Goal: Check status: Check status

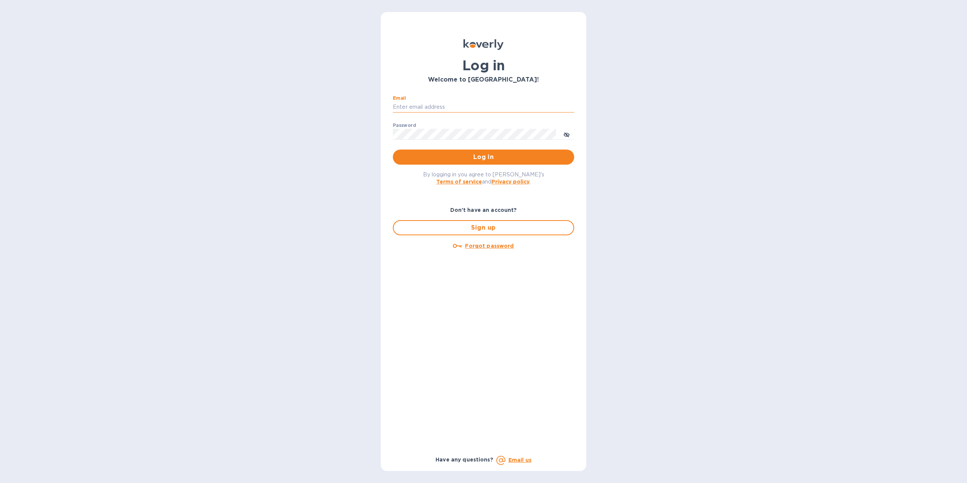
click at [441, 104] on input "Email" at bounding box center [483, 107] width 181 height 11
type input "[EMAIL_ADDRESS][DOMAIN_NAME]"
click at [481, 153] on span "Log in" at bounding box center [483, 157] width 169 height 9
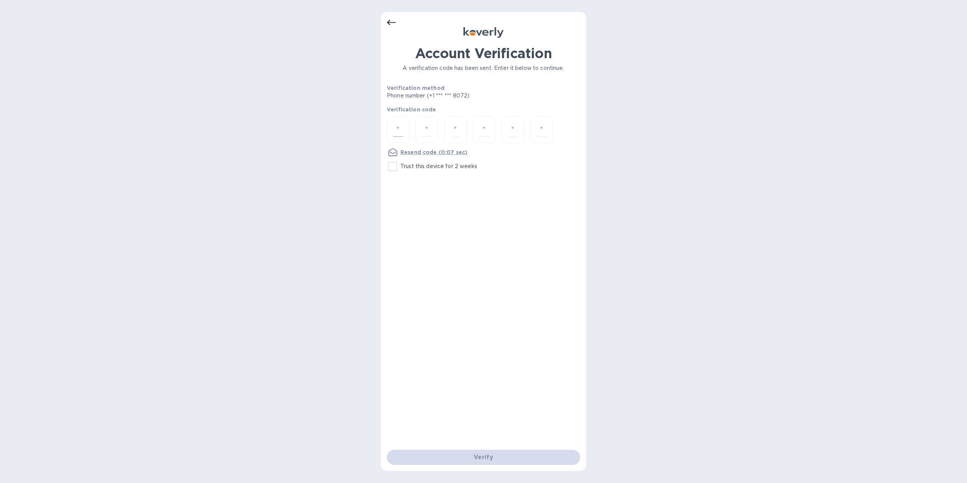
click at [399, 129] on input "number" at bounding box center [398, 130] width 10 height 14
click at [400, 164] on p "Trust this device for 2 weeks" at bounding box center [438, 166] width 77 height 8
click at [400, 164] on input "Trust this device for 2 weeks" at bounding box center [392, 167] width 16 height 16
checkbox input "true"
click at [404, 131] on div at bounding box center [398, 129] width 23 height 27
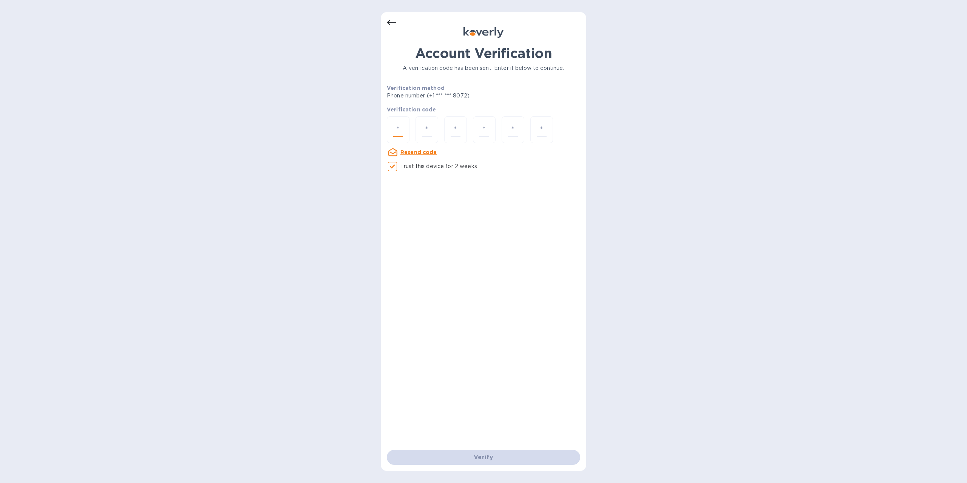
type input "6"
type input "5"
type input "6"
type input "0"
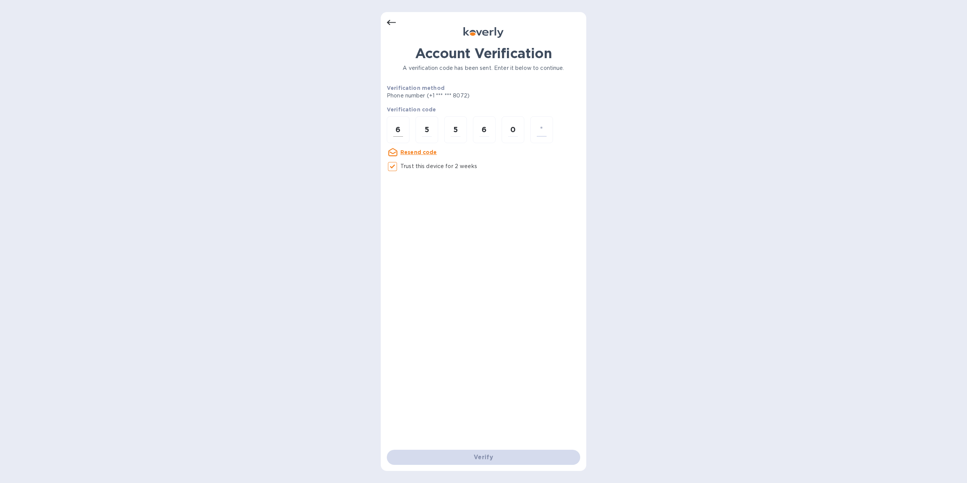
type input "3"
click at [397, 130] on input "number" at bounding box center [398, 130] width 10 height 14
type input "6"
type input "5"
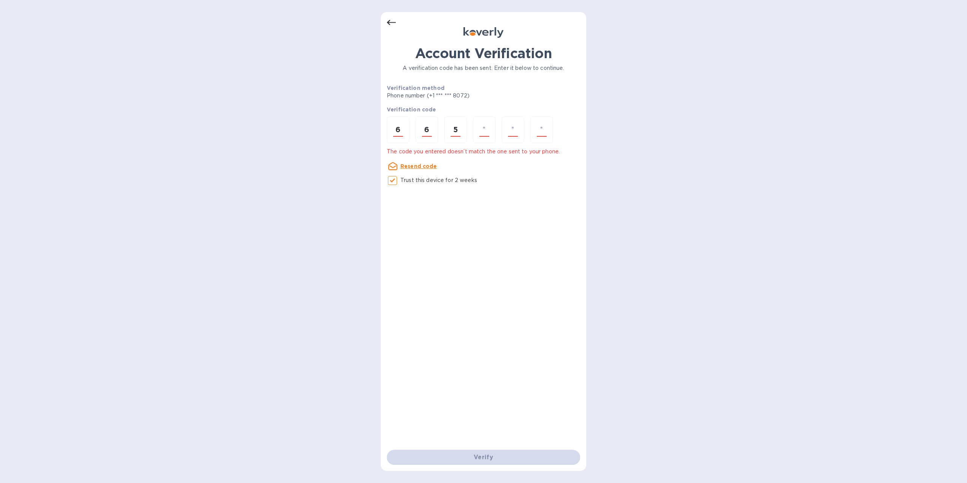
type input "6"
type input "0"
type input "3"
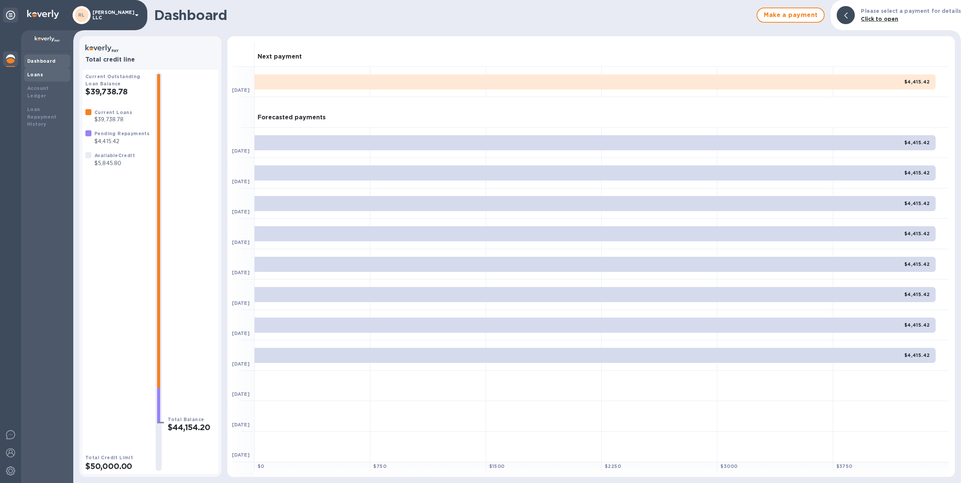
click at [38, 76] on b "Loans" at bounding box center [35, 75] width 16 height 6
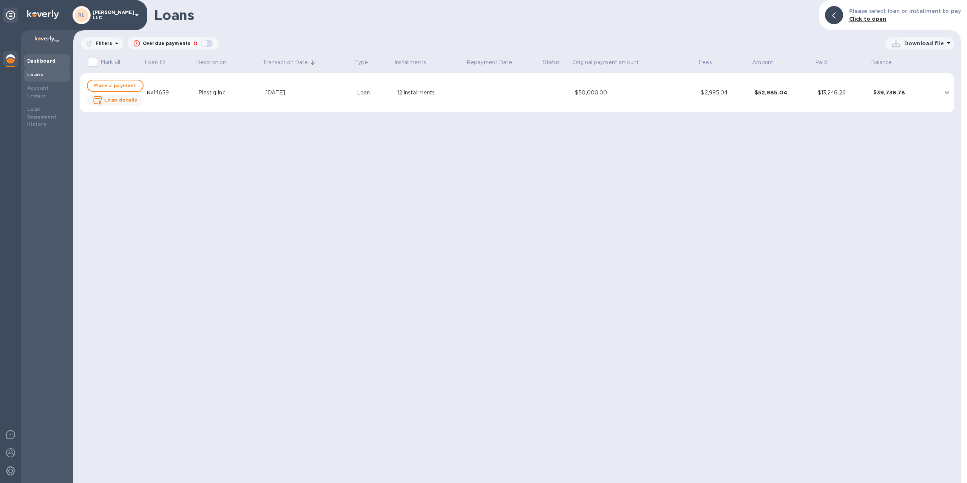
click at [35, 64] on div "Dashboard" at bounding box center [47, 61] width 40 height 8
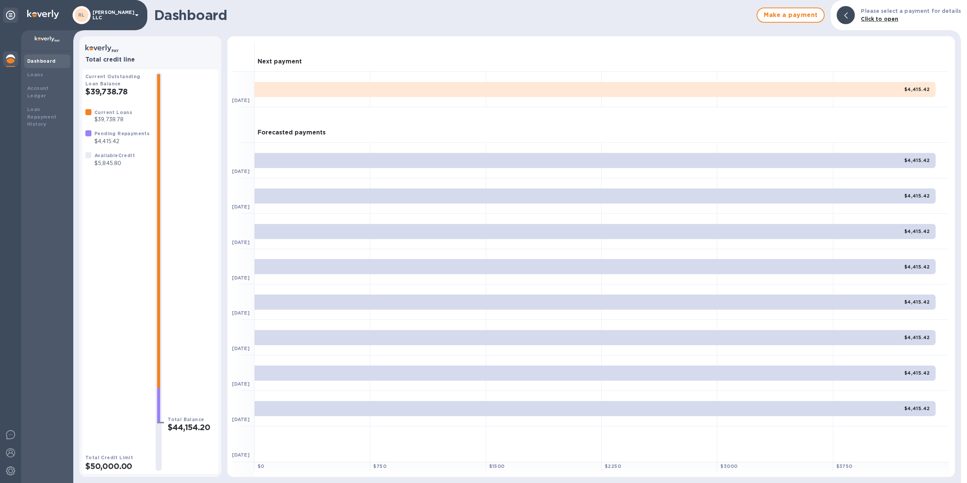
click at [874, 19] on b "Click to open" at bounding box center [879, 19] width 37 height 6
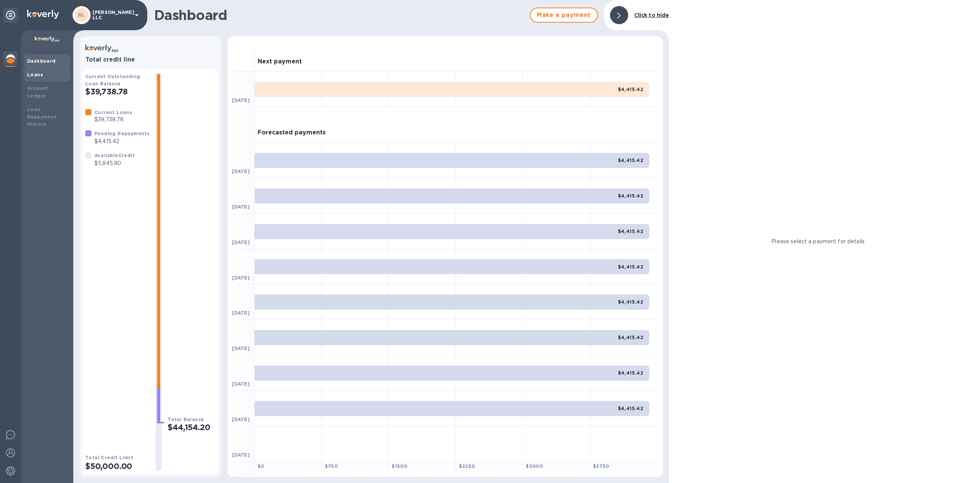
click at [39, 78] on div "Loans" at bounding box center [47, 75] width 40 height 8
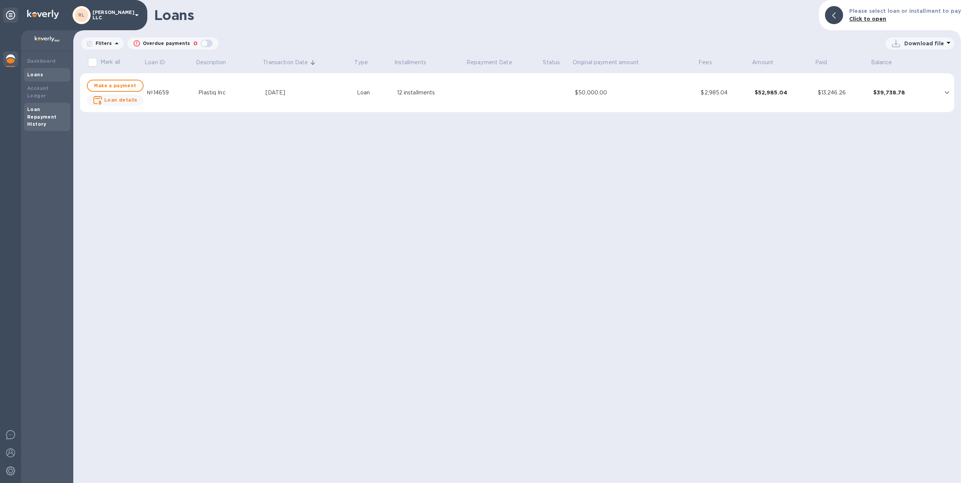
click at [35, 115] on b "Loan Repayment History" at bounding box center [41, 116] width 29 height 21
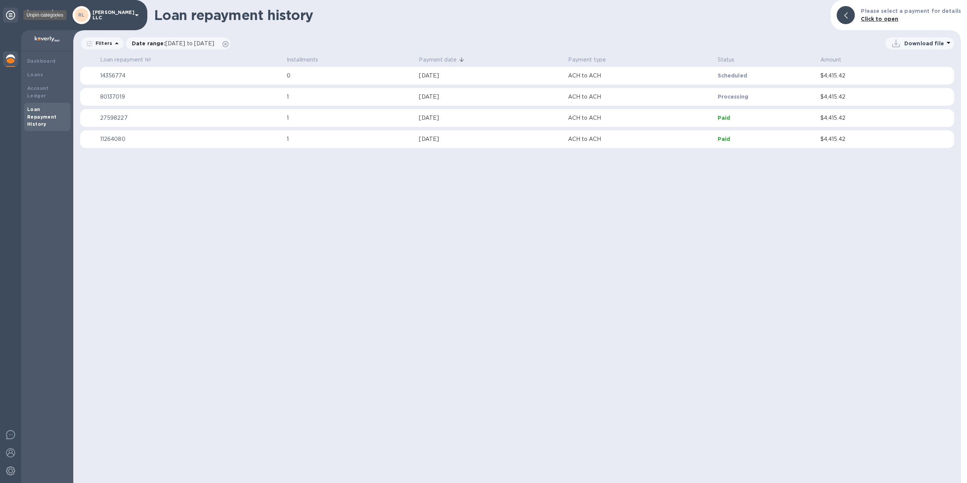
click at [9, 19] on icon at bounding box center [10, 15] width 9 height 9
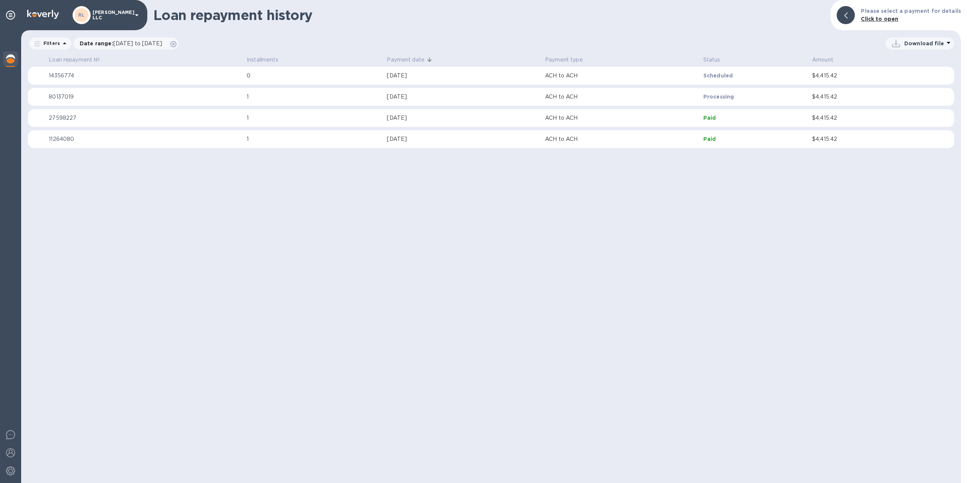
click at [852, 11] on div at bounding box center [845, 15] width 18 height 18
